Goal: Transaction & Acquisition: Purchase product/service

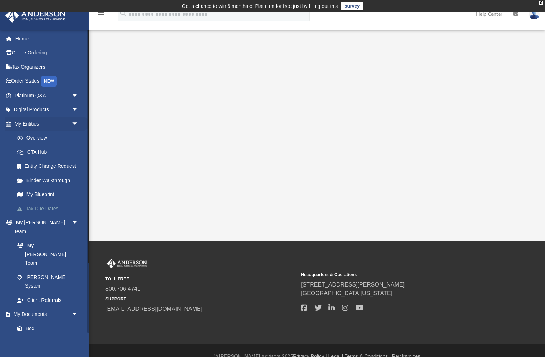
click at [55, 203] on link "Tax Due Dates" at bounding box center [49, 208] width 79 height 14
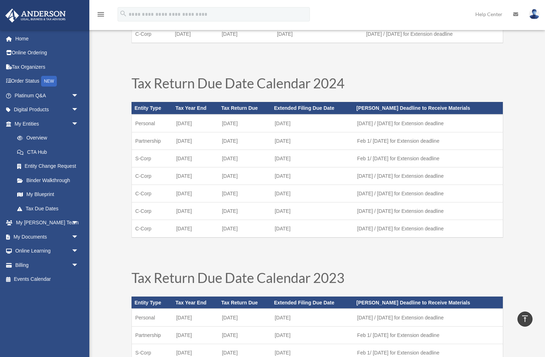
scroll to position [208, 0]
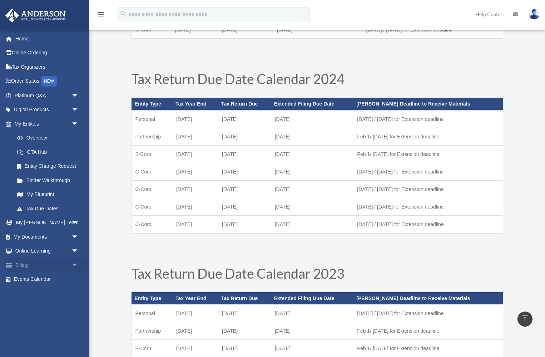
click at [45, 260] on link "Billing arrow_drop_down" at bounding box center [47, 265] width 84 height 14
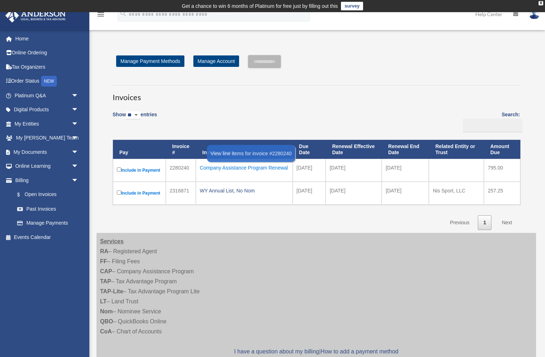
click at [218, 168] on div "Company Assistance Program Renewal" at bounding box center [244, 168] width 89 height 10
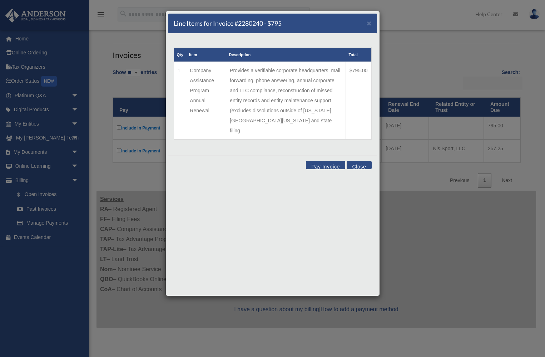
scroll to position [44, 0]
click at [369, 25] on span "×" at bounding box center [369, 23] width 5 height 8
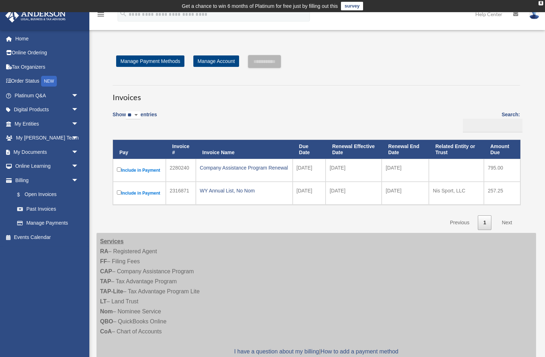
scroll to position [0, 0]
click at [276, 64] on input "**********" at bounding box center [264, 61] width 33 height 13
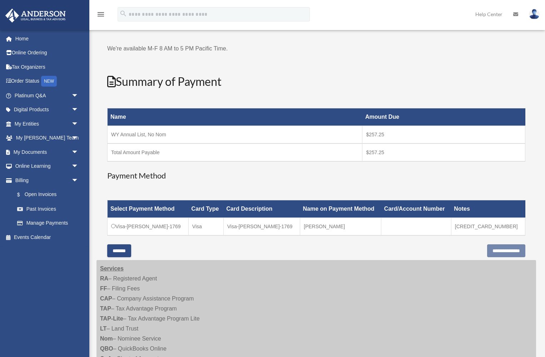
scroll to position [50, 0]
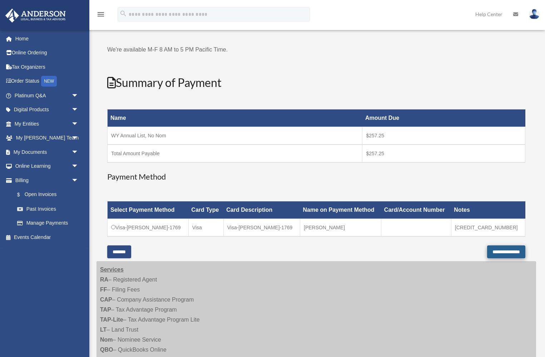
click at [488, 252] on input "**********" at bounding box center [506, 251] width 38 height 13
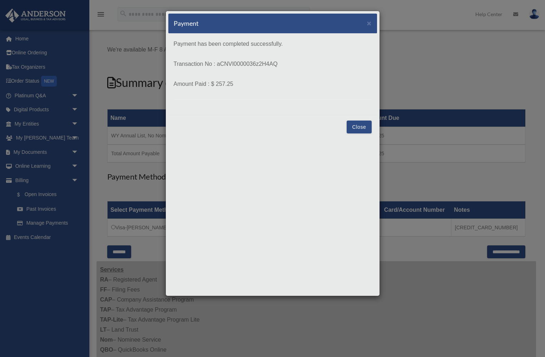
click at [356, 131] on button "Close" at bounding box center [359, 127] width 25 height 13
